Goal: Task Accomplishment & Management: Manage account settings

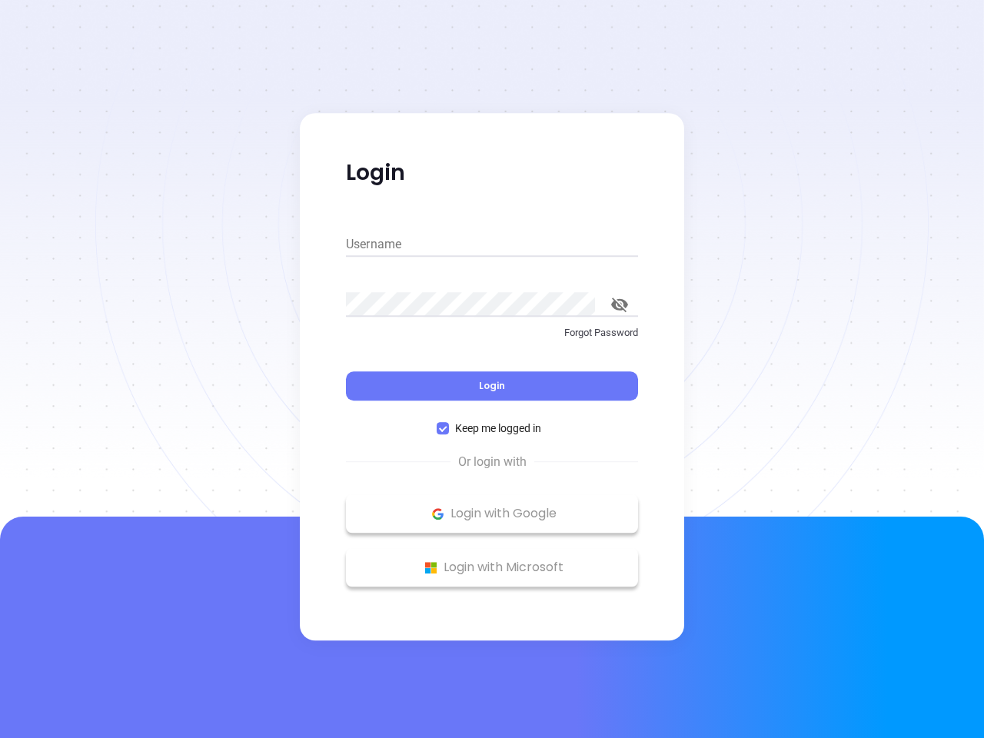
click at [492, 369] on div "Login" at bounding box center [492, 377] width 292 height 48
click at [492, 245] on input "Username" at bounding box center [492, 244] width 292 height 25
click at [620, 305] on icon "toggle password visibility" at bounding box center [619, 305] width 17 height 15
click at [492, 386] on span "Login" at bounding box center [492, 385] width 26 height 13
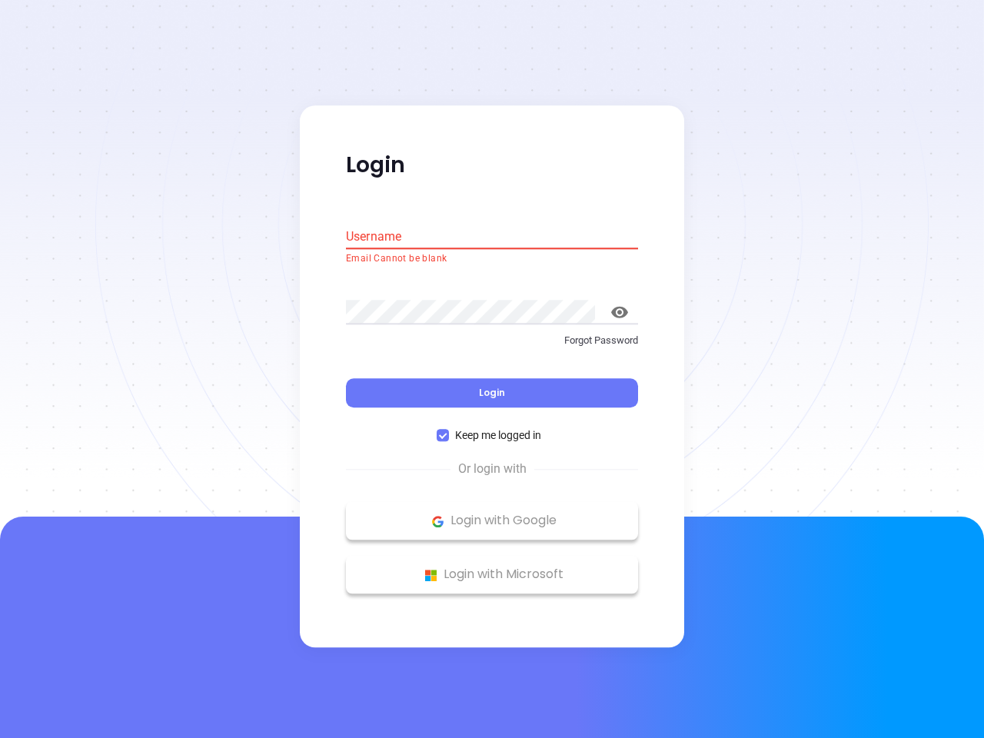
click at [492, 428] on span "Keep me logged in" at bounding box center [498, 436] width 98 height 17
click at [449, 430] on input "Keep me logged in" at bounding box center [443, 436] width 12 height 12
checkbox input "false"
click at [492, 514] on p "Login with Google" at bounding box center [492, 521] width 277 height 23
click at [492, 567] on p "Login with Microsoft" at bounding box center [492, 575] width 277 height 23
